Goal: Information Seeking & Learning: Learn about a topic

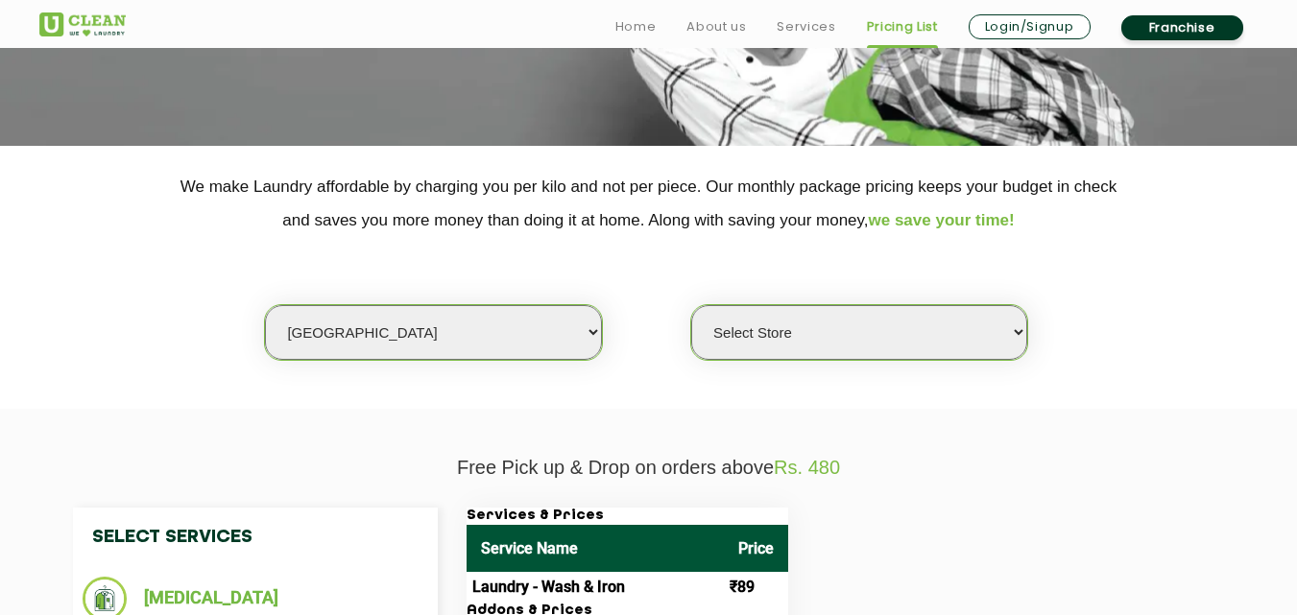
scroll to position [300, 0]
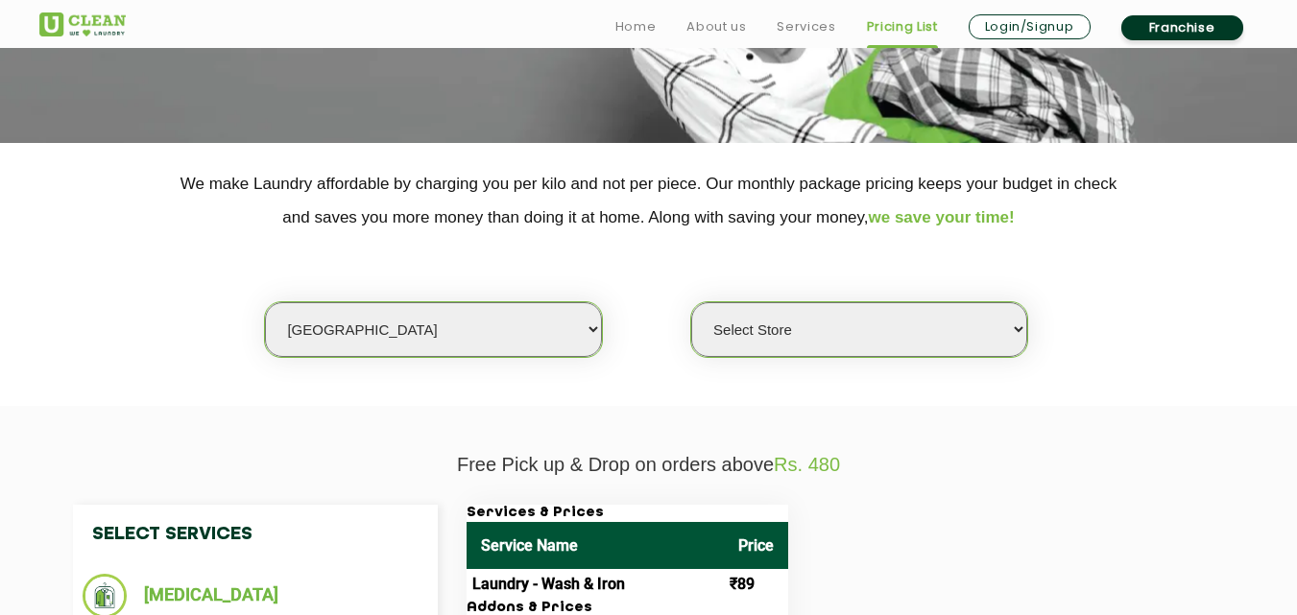
click at [373, 335] on select "Select city [GEOGRAPHIC_DATA] [GEOGRAPHIC_DATA] [GEOGRAPHIC_DATA] [GEOGRAPHIC_D…" at bounding box center [433, 329] width 336 height 55
select select "1"
click at [265, 302] on select "Select city [GEOGRAPHIC_DATA] [GEOGRAPHIC_DATA] [GEOGRAPHIC_DATA] [GEOGRAPHIC_D…" at bounding box center [433, 329] width 336 height 55
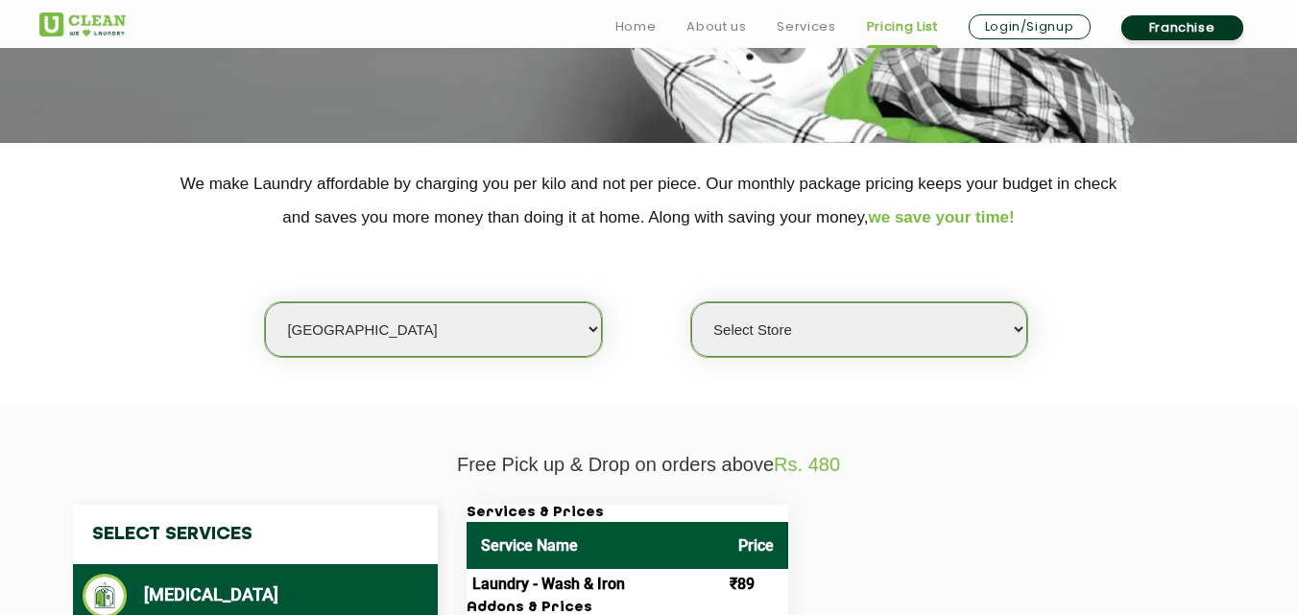
select select "0"
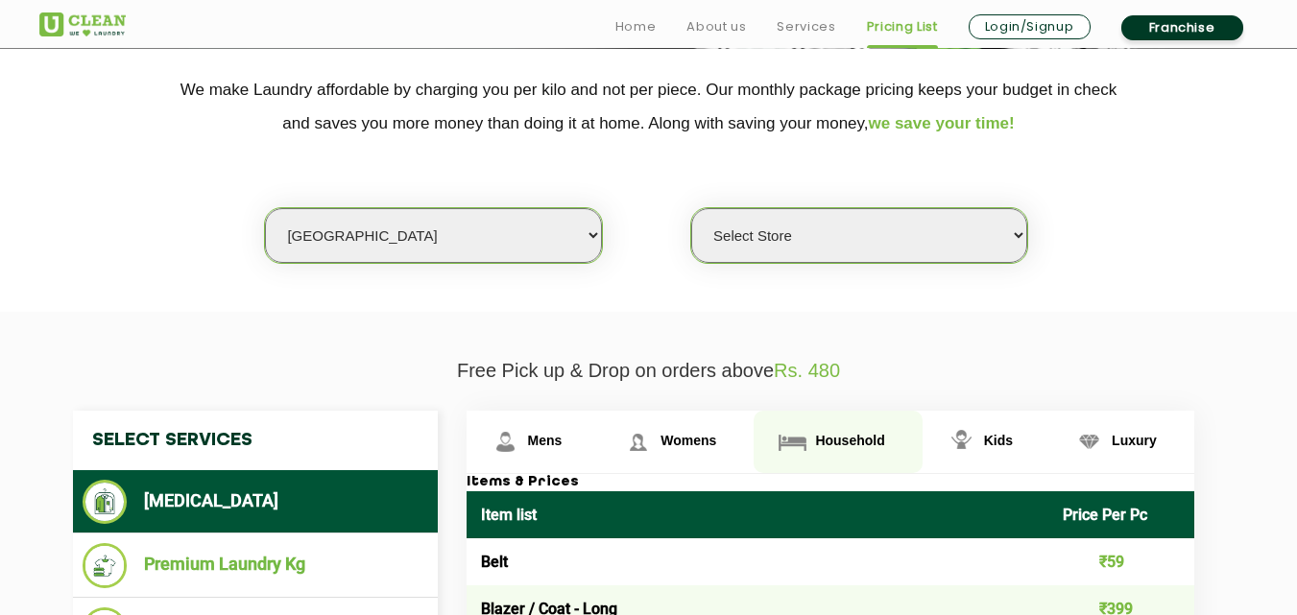
scroll to position [403, 0]
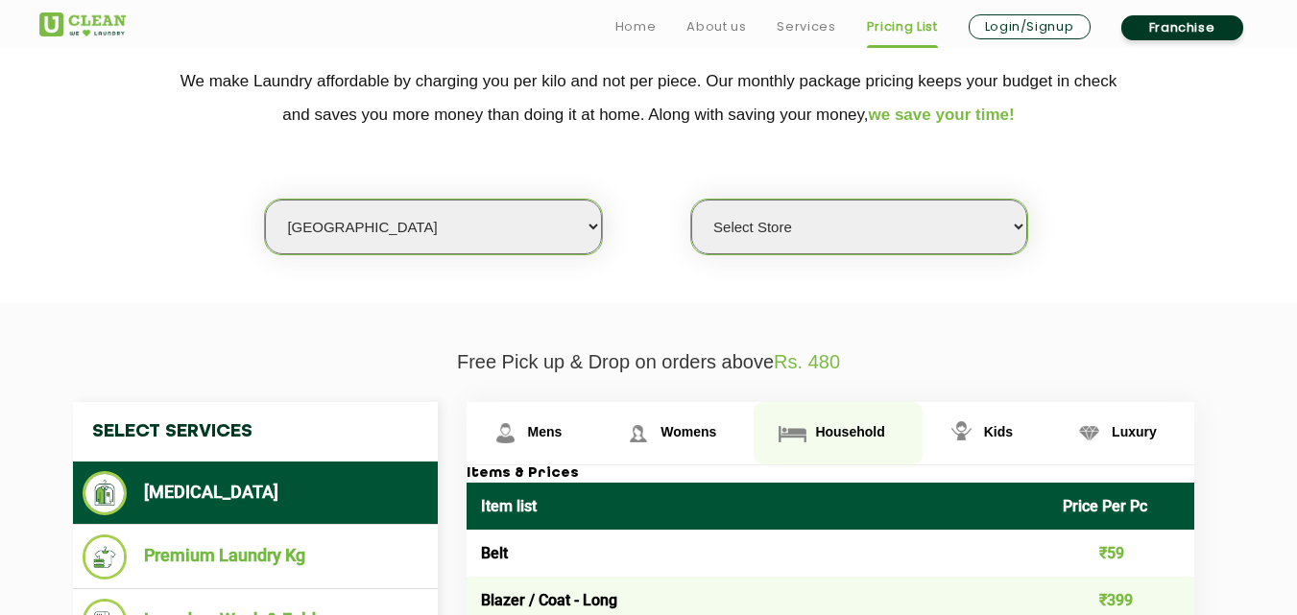
click at [825, 440] on span "Household" at bounding box center [849, 431] width 69 height 15
click at [863, 434] on span "Household" at bounding box center [849, 431] width 69 height 15
click at [842, 435] on span "Household" at bounding box center [849, 431] width 69 height 15
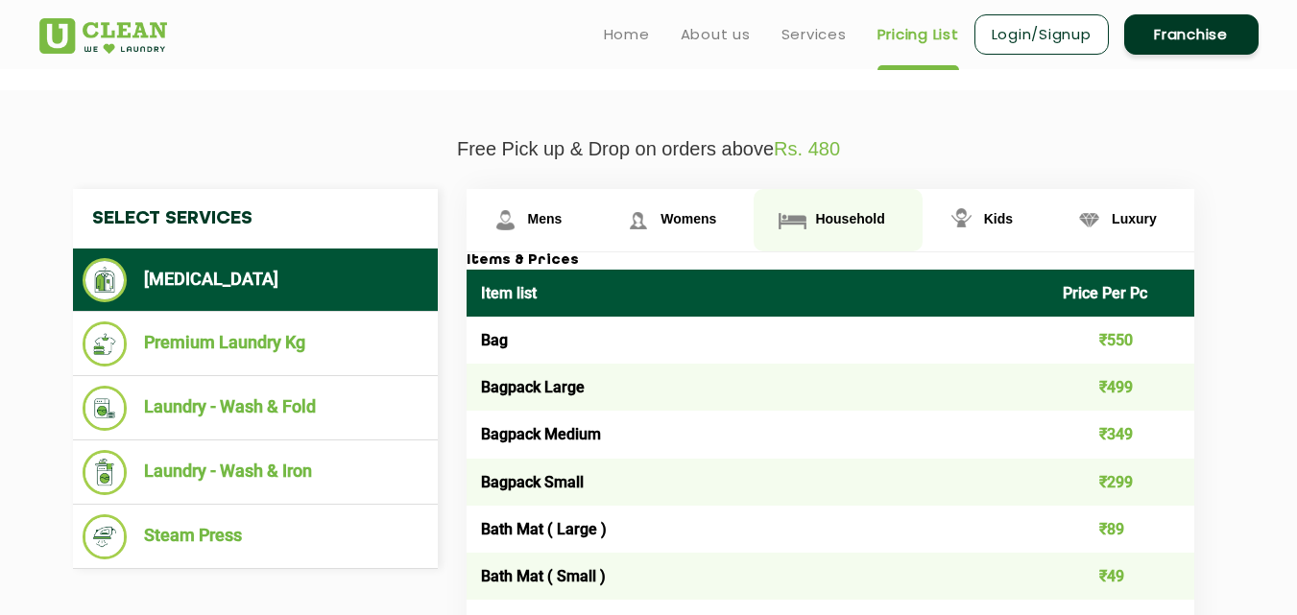
scroll to position [614, 0]
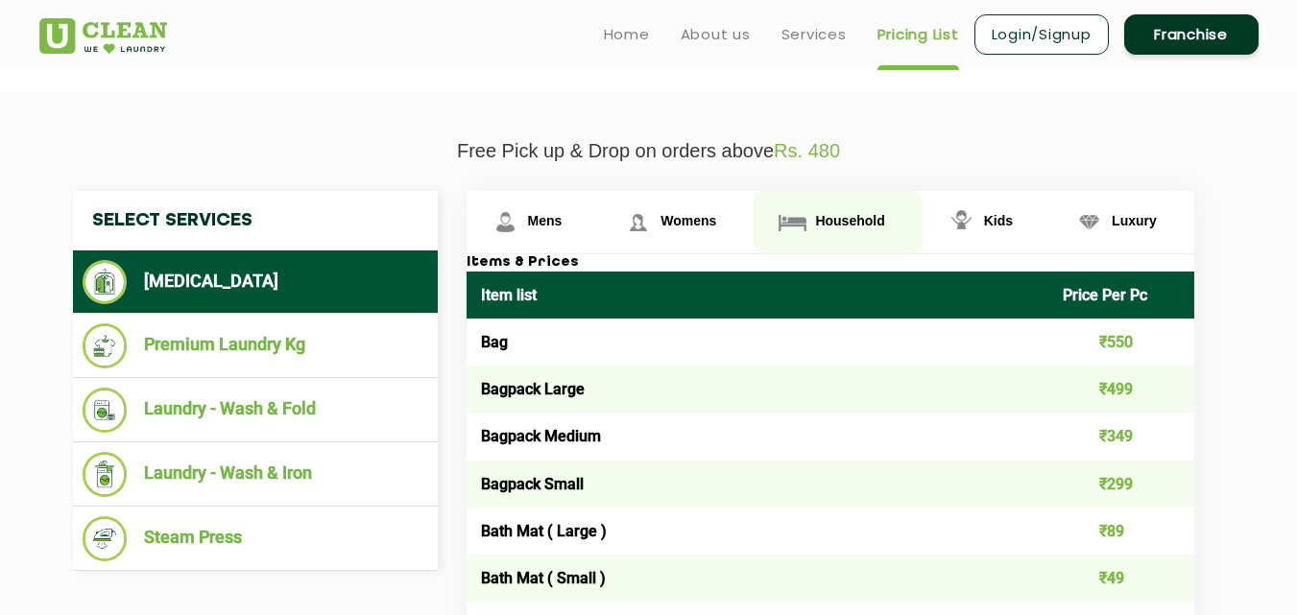
click at [842, 206] on link "Household" at bounding box center [838, 222] width 168 height 62
click at [841, 214] on span "Household" at bounding box center [849, 220] width 69 height 15
click at [849, 222] on span "Household" at bounding box center [849, 220] width 69 height 15
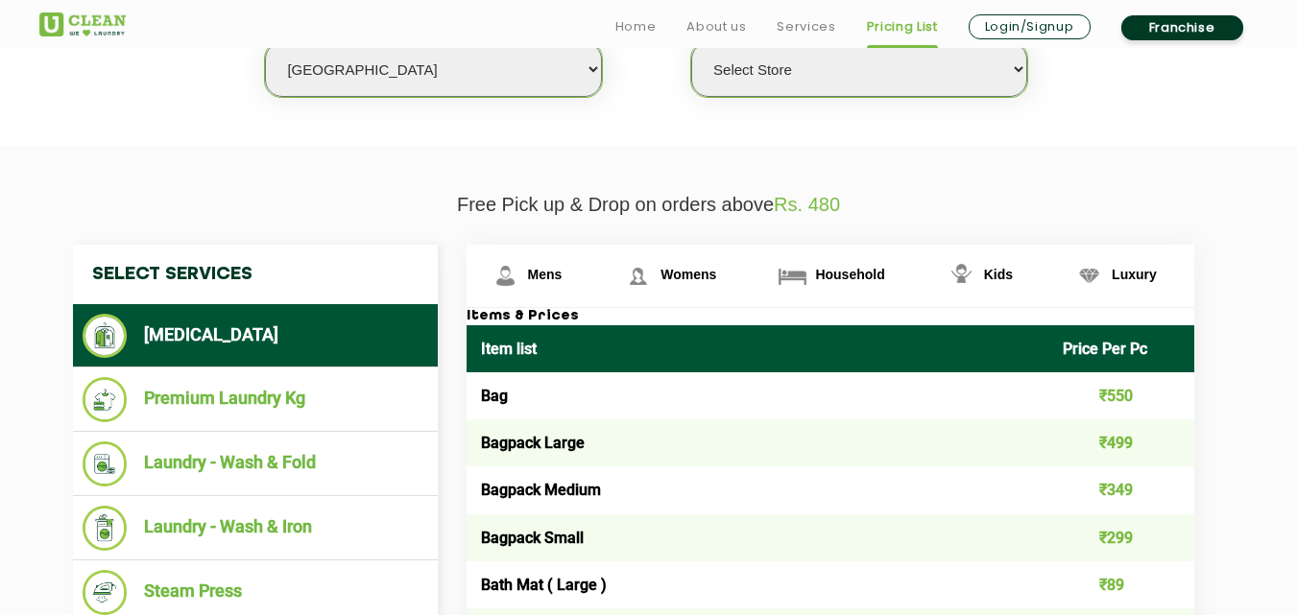
scroll to position [608, 0]
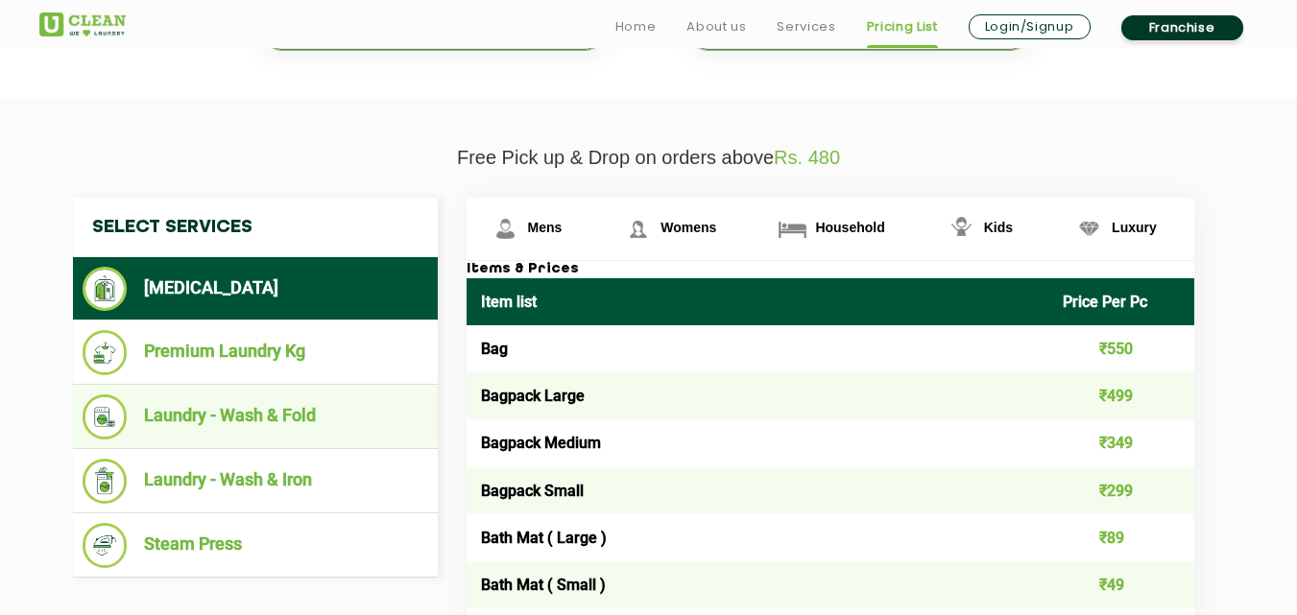
click at [255, 422] on li "Laundry - Wash & Fold" at bounding box center [256, 417] width 346 height 45
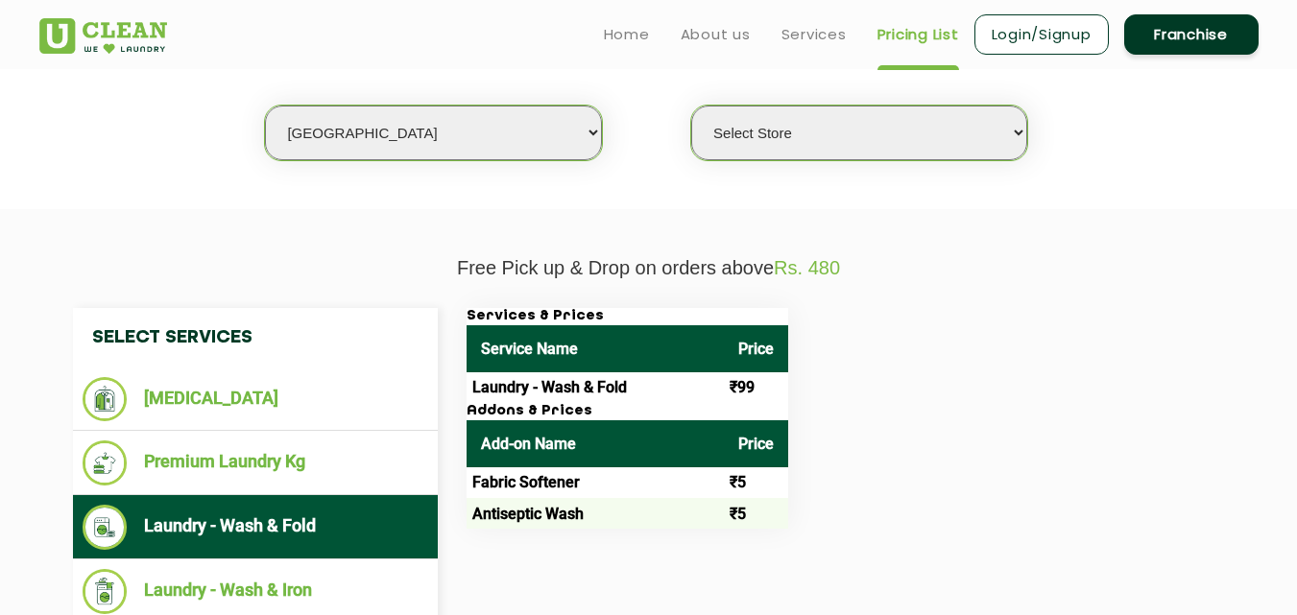
scroll to position [473, 0]
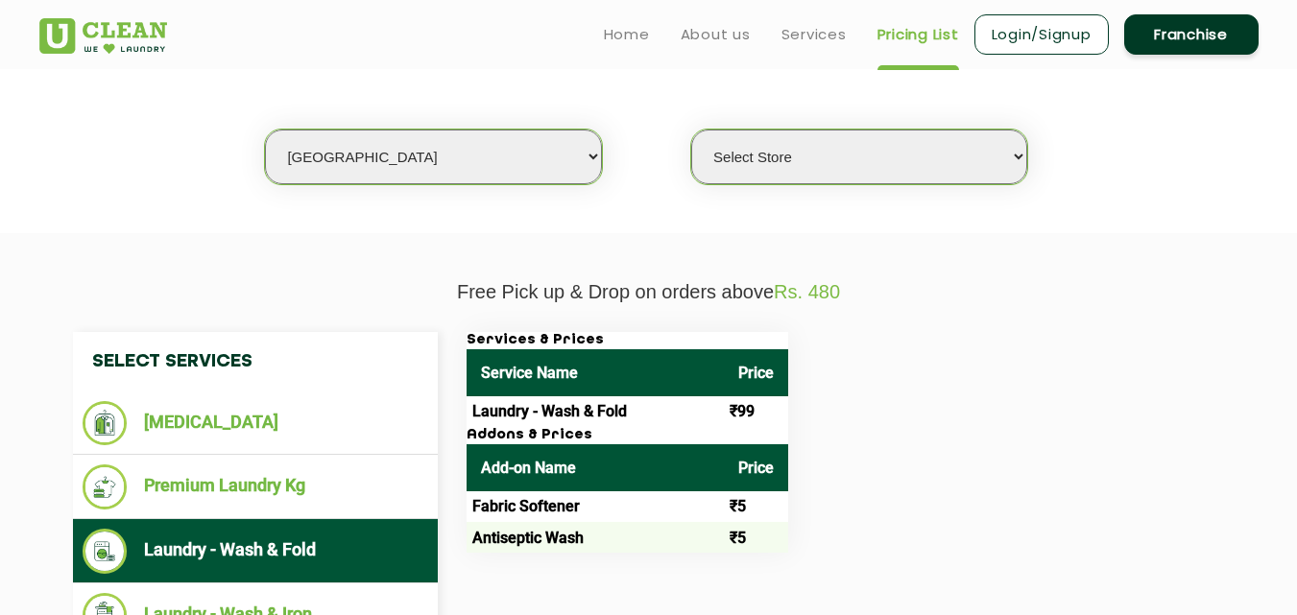
click at [426, 173] on select "Select city [GEOGRAPHIC_DATA] [GEOGRAPHIC_DATA] [GEOGRAPHIC_DATA] [GEOGRAPHIC_D…" at bounding box center [433, 157] width 336 height 55
select select "115"
click at [265, 130] on select "Select city [GEOGRAPHIC_DATA] [GEOGRAPHIC_DATA] [GEOGRAPHIC_DATA] [GEOGRAPHIC_D…" at bounding box center [433, 157] width 336 height 55
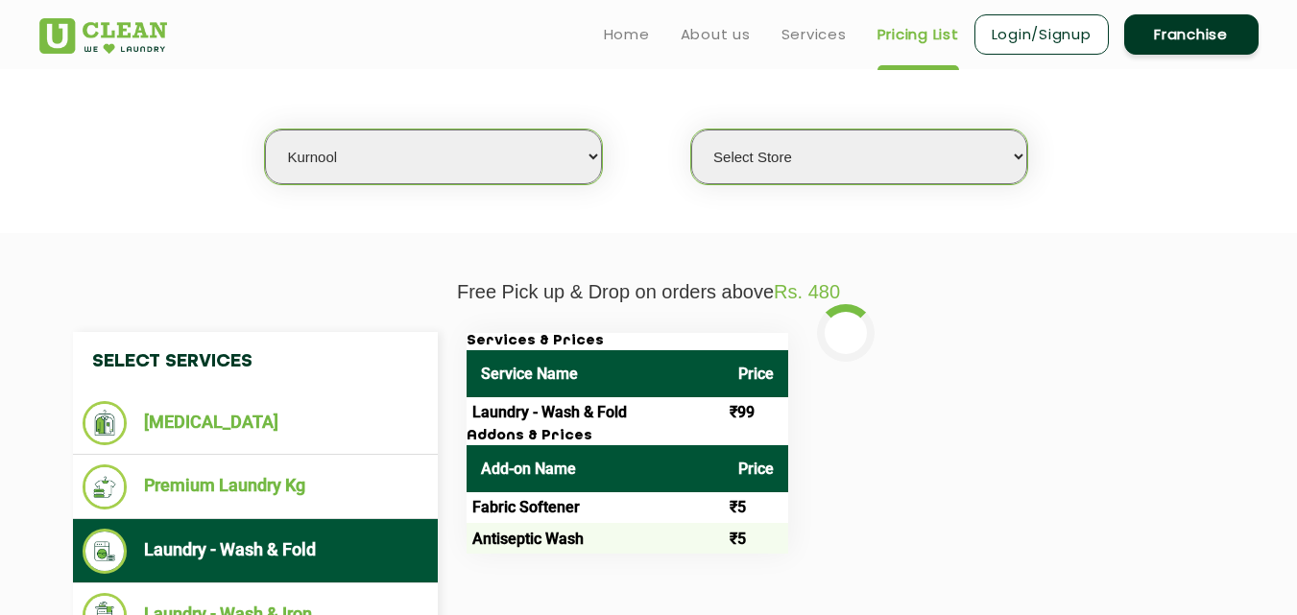
select select "0"
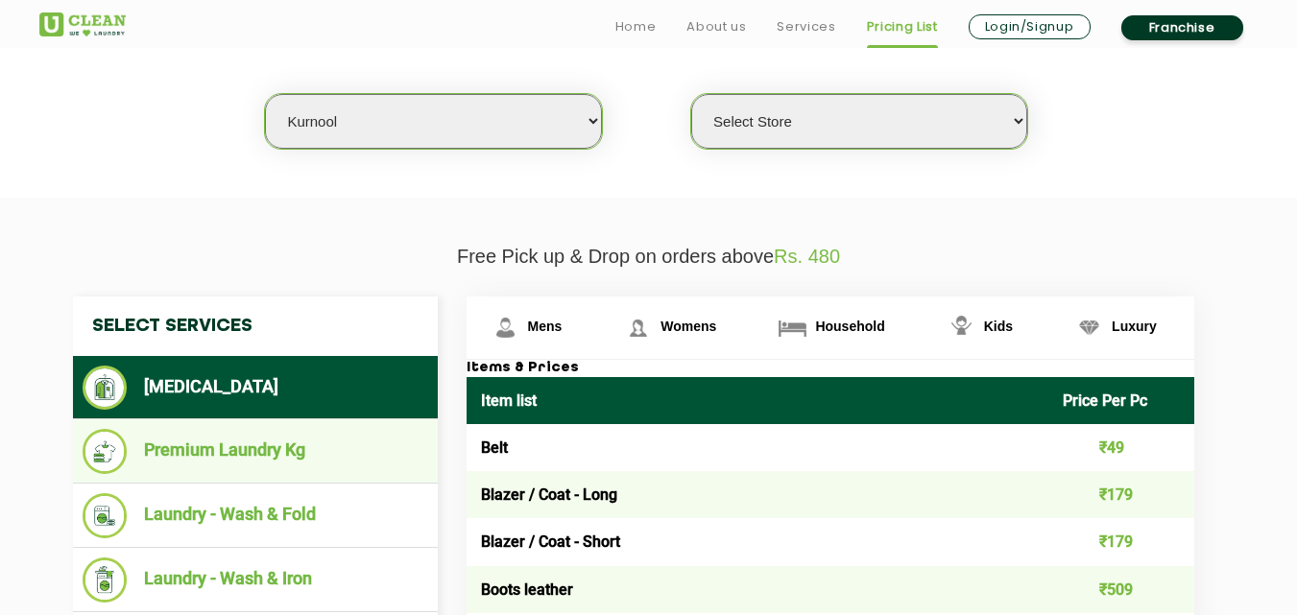
scroll to position [557, 0]
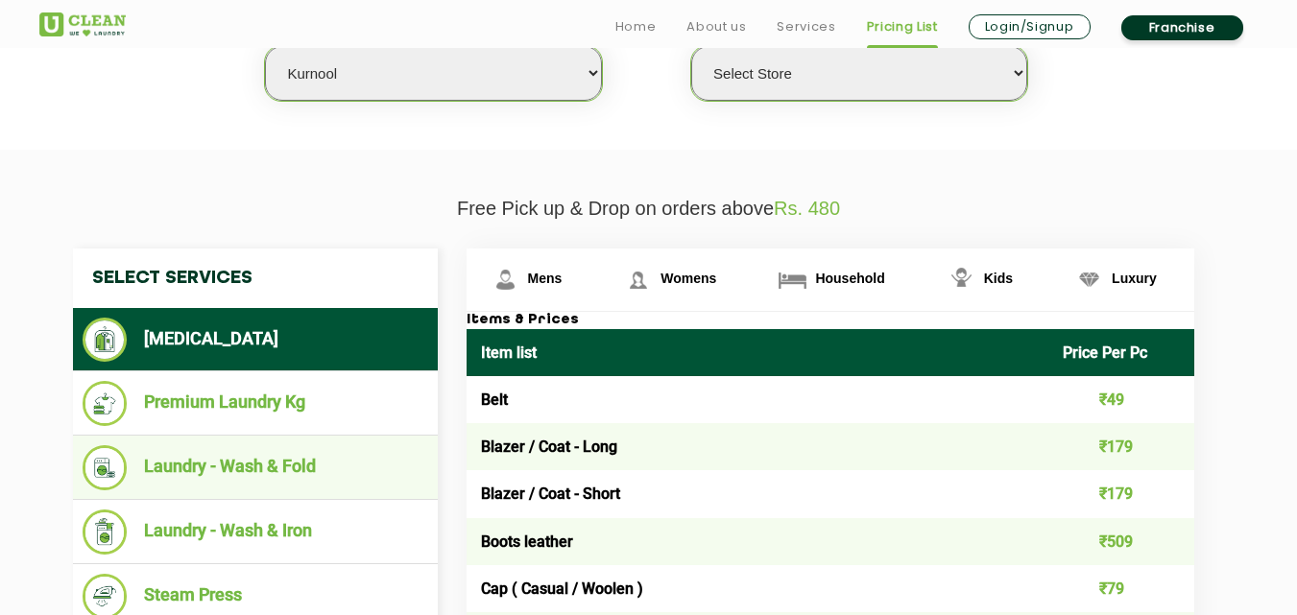
click at [281, 461] on li "Laundry - Wash & Fold" at bounding box center [256, 467] width 346 height 45
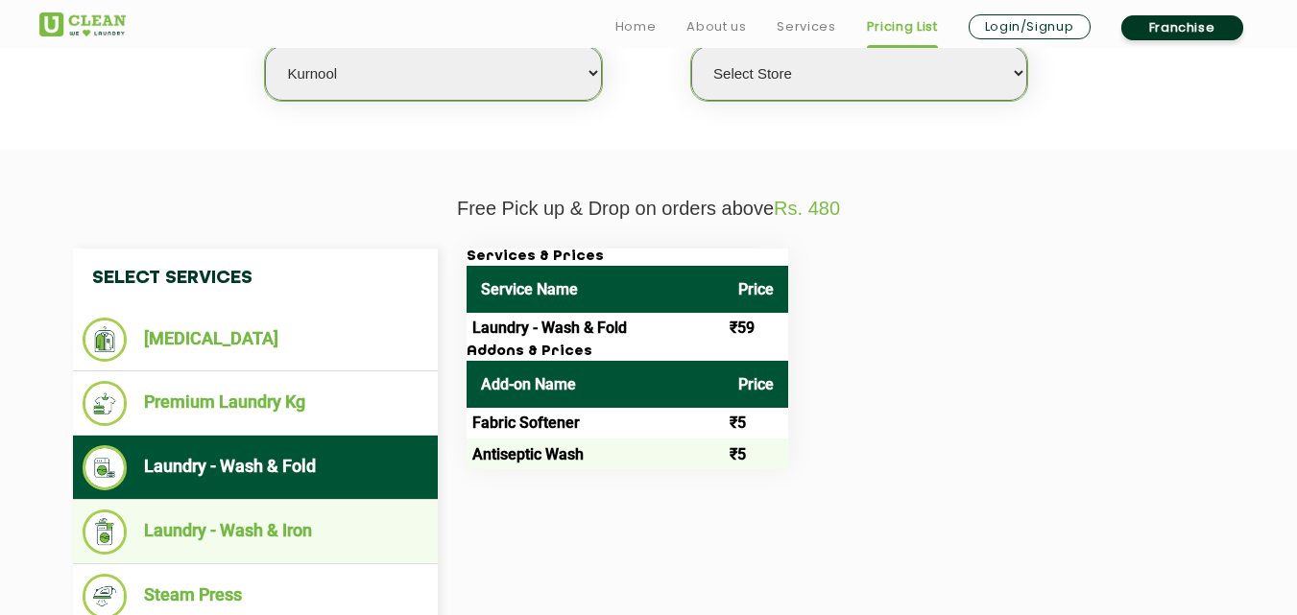
click at [269, 543] on li "Laundry - Wash & Iron" at bounding box center [256, 532] width 346 height 45
